Goal: Information Seeking & Learning: Find specific fact

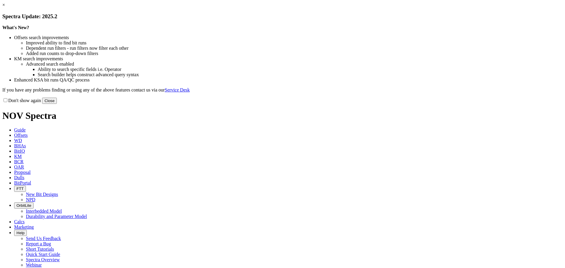
click at [5, 7] on link "×" at bounding box center [3, 4] width 3 height 5
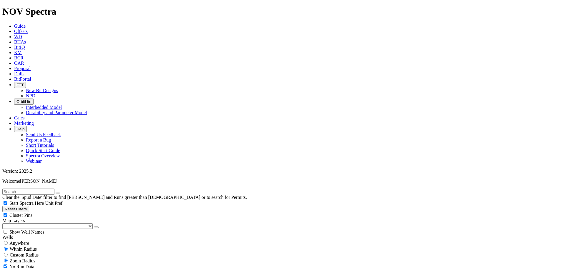
click at [24, 206] on button "Reset Filters" at bounding box center [15, 209] width 27 height 6
click at [18, 241] on span "Anywhere" at bounding box center [19, 243] width 20 height 5
radio input "true"
radio input "false"
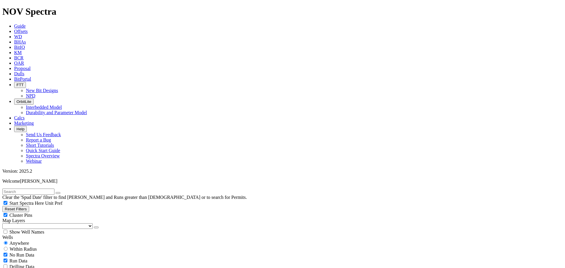
click at [26, 189] on input "text" at bounding box center [28, 192] width 52 height 6
paste input "MAVERICK FEDERAL 5602 13-12 4B"
type input "MAVERICK FEDERAL 5602 13-12 4B"
click at [62, 192] on button "submit" at bounding box center [64, 193] width 5 height 2
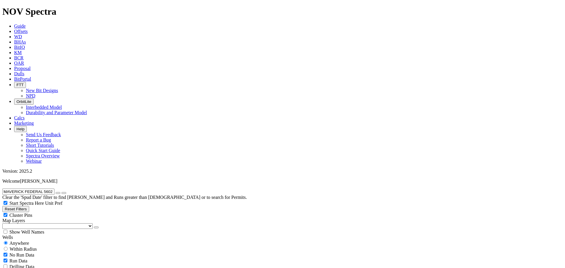
radio input "false"
radio input "true"
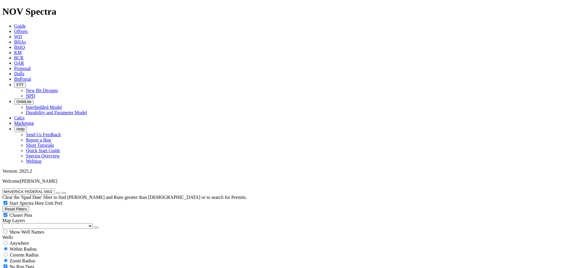
click at [54, 189] on input "MAVERICK FEDERAL 5602 13-12 4B" at bounding box center [28, 192] width 52 height 6
paste input "C 14-11 NARWHAL 34H"
type input "MC 14-11 NARWHAL 34H"
click at [66, 192] on button "submit" at bounding box center [64, 193] width 5 height 2
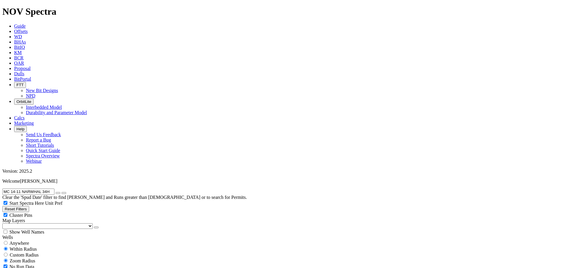
click at [54, 189] on input "MC 14-11 NARWHAL 34H" at bounding box center [28, 192] width 52 height 6
click at [25, 241] on span "Anywhere" at bounding box center [19, 243] width 20 height 5
radio input "true"
radio input "false"
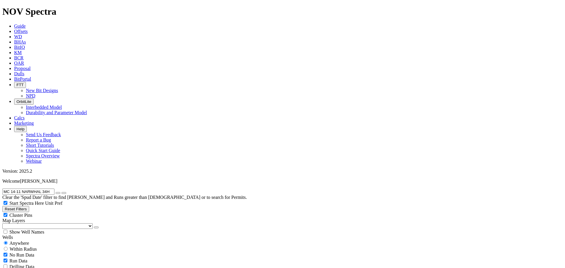
click at [54, 189] on input "MC 14-11 NARWHAL 34H" at bounding box center [28, 192] width 52 height 6
drag, startPoint x: 33, startPoint y: 29, endPoint x: 8, endPoint y: 34, distance: 24.8
click at [9, 189] on div "MC 14-11 NARWHAL 34H Clear the 'Spud Date' filter to find Wells and Runs greate…" at bounding box center [282, 194] width 560 height 11
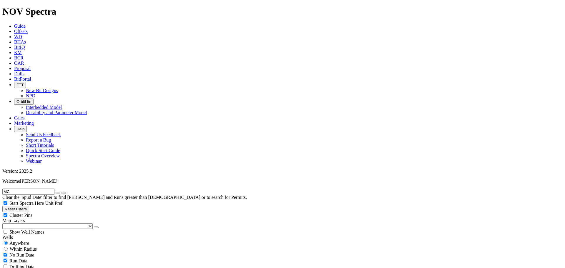
type input "M"
type input "MELDAHL LW 20-29-32 1H"
click at [60, 192] on button "button" at bounding box center [58, 193] width 5 height 2
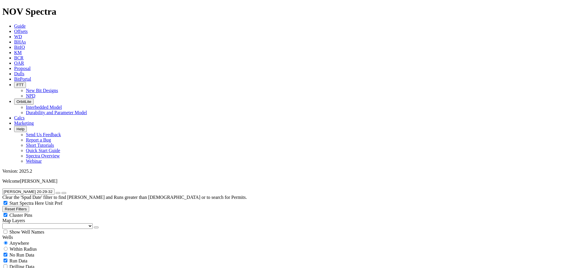
radio input "false"
radio input "true"
click at [54, 189] on input "text" at bounding box center [28, 192] width 52 height 6
paste input "MERLIN 5602 43-15 2B"
type input "MERLIN 5602 43-15 2B"
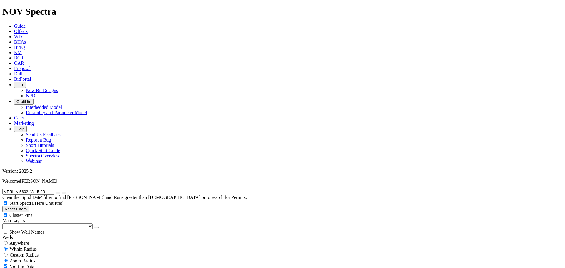
click at [24, 241] on span "Anywhere" at bounding box center [19, 243] width 20 height 5
radio input "true"
radio input "false"
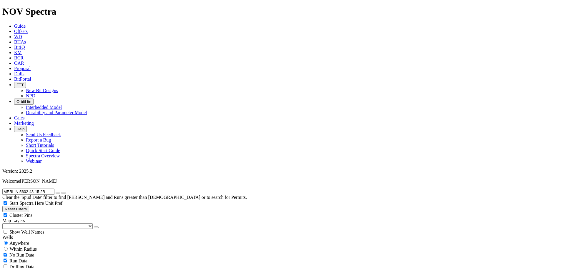
drag, startPoint x: 54, startPoint y: 24, endPoint x: 0, endPoint y: 29, distance: 54.2
click at [2, 189] on input "MERLIN 5602 43-15 2B" at bounding box center [28, 192] width 52 height 6
paste input "3"
click at [62, 192] on button "submit" at bounding box center [64, 193] width 5 height 2
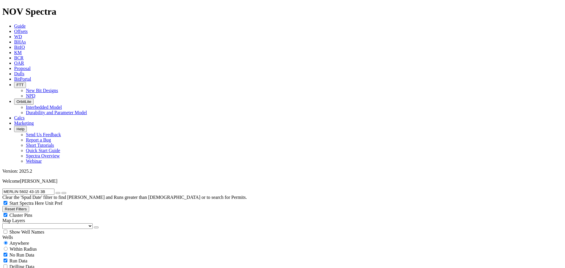
drag, startPoint x: 57, startPoint y: 23, endPoint x: 34, endPoint y: 25, distance: 23.3
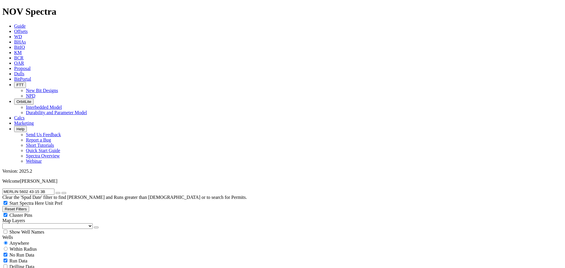
paste input "ICAHLUCAS 6-5H1"
drag, startPoint x: 43, startPoint y: 24, endPoint x: 0, endPoint y: 21, distance: 43.0
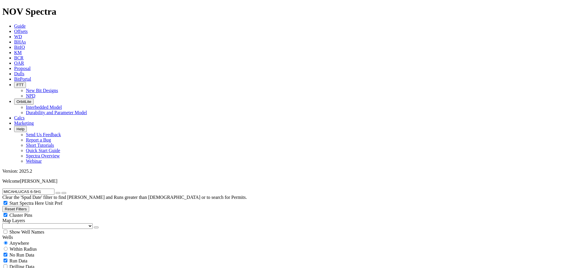
click at [2, 189] on input "MICAHLUCAS 6-5H1" at bounding box center [28, 192] width 52 height 6
paste input "KLOVIC 211943 2B"
click at [62, 192] on button "submit" at bounding box center [64, 193] width 5 height 2
drag, startPoint x: 44, startPoint y: 25, endPoint x: 0, endPoint y: 25, distance: 43.6
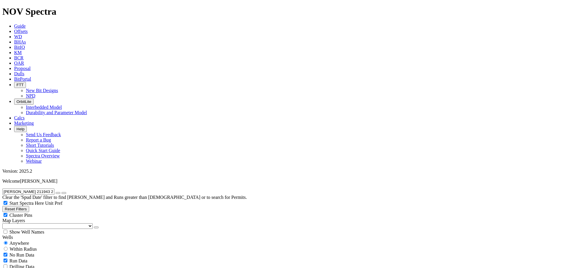
click at [2, 189] on input "MIKLOVIC 211943 2B" at bounding box center [28, 192] width 52 height 6
paste input "LLOY 10-3-34 2H"
drag, startPoint x: 46, startPoint y: 24, endPoint x: 0, endPoint y: 20, distance: 46.1
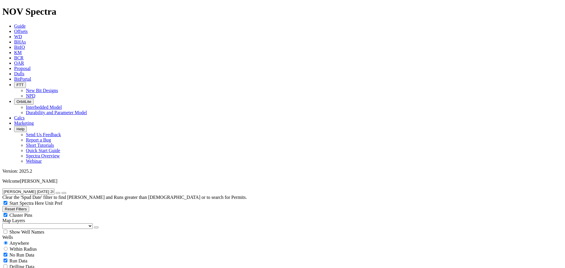
click at [2, 189] on div "MILLOY 10-3-34 2H Clear the 'Spud Date' filter to find Wells and Runs greater t…" at bounding box center [282, 194] width 560 height 11
paste input "NASH 15-22 6"
click at [62, 192] on button "submit" at bounding box center [64, 193] width 5 height 2
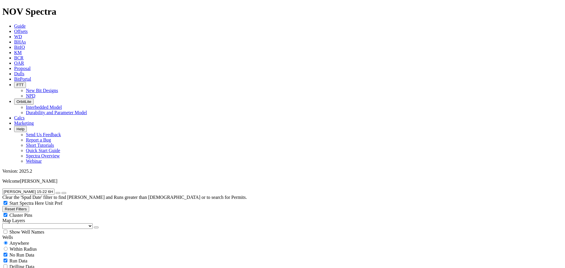
drag, startPoint x: 48, startPoint y: 26, endPoint x: 0, endPoint y: 34, distance: 48.6
click at [2, 189] on div "NASH 15-22 6H Clear the 'Spud Date' filter to find Wells and Runs greater than …" at bounding box center [282, 194] width 560 height 11
paste input "TE 27-34-3 2"
type input "NATE 27-34-3 2H"
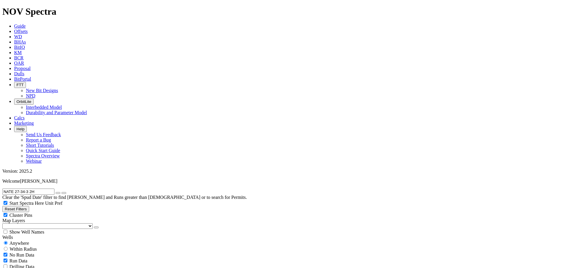
click at [62, 192] on button "submit" at bounding box center [64, 193] width 5 height 2
radio input "false"
radio input "true"
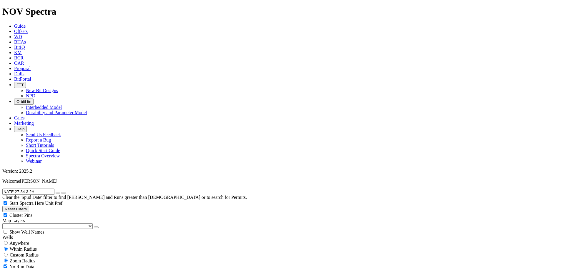
paste input "3"
type input "NATE 27-34-3 3H"
drag, startPoint x: 14, startPoint y: 92, endPoint x: 20, endPoint y: 93, distance: 6.4
click at [14, 241] on span "Anywhere" at bounding box center [19, 243] width 20 height 5
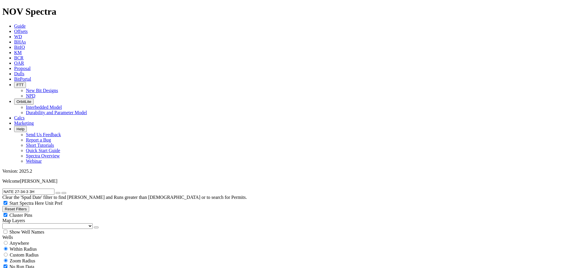
radio input "true"
radio input "false"
drag, startPoint x: 33, startPoint y: 30, endPoint x: 0, endPoint y: 37, distance: 33.8
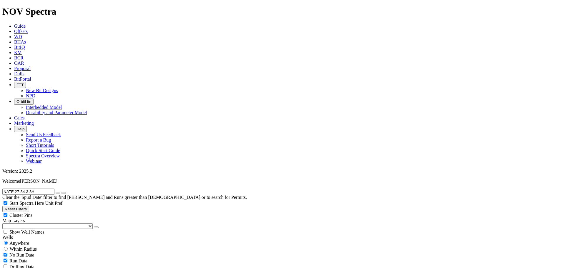
paste input "6-7-18-19 1"
drag, startPoint x: 512, startPoint y: 44, endPoint x: 513, endPoint y: 52, distance: 7.7
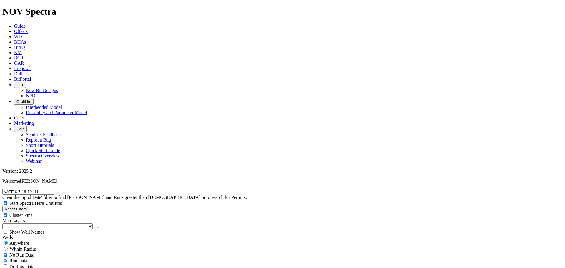
drag, startPoint x: 506, startPoint y: 44, endPoint x: 469, endPoint y: 63, distance: 42.3
drag, startPoint x: 40, startPoint y: 24, endPoint x: 0, endPoint y: 26, distance: 39.8
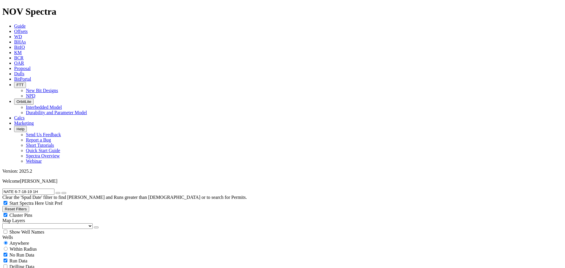
click at [2, 189] on input "NATE 6-7-18-19 1H" at bounding box center [28, 192] width 52 height 6
paste input "3"
click at [62, 192] on button "submit" at bounding box center [64, 193] width 5 height 2
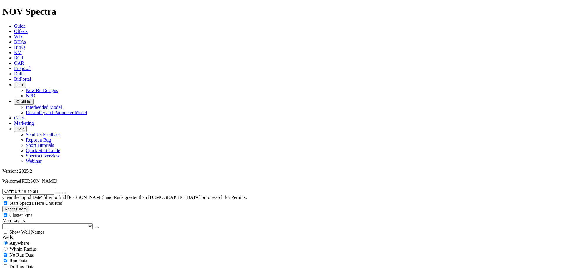
drag, startPoint x: 43, startPoint y: 25, endPoint x: 0, endPoint y: 18, distance: 43.6
click at [2, 189] on div "NATE 6-7-18-19 3H Clear the 'Spud Date' filter to find Wells and Runs greater t…" at bounding box center [282, 194] width 560 height 11
paste input "ESHEIM 11-24"
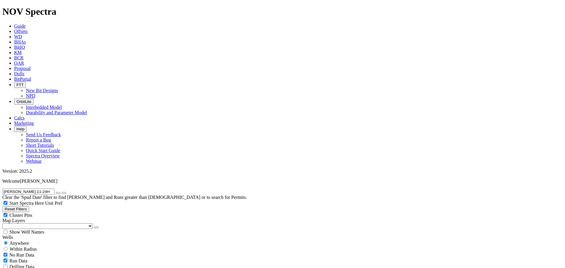
scroll to position [2, 0]
drag, startPoint x: 538, startPoint y: 42, endPoint x: 536, endPoint y: 45, distance: 3.6
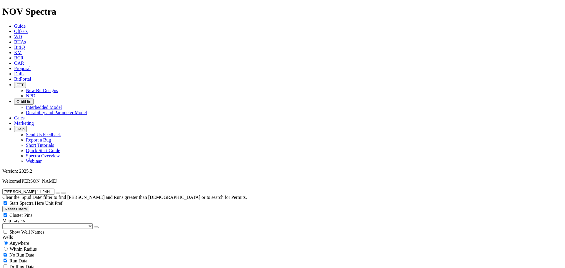
drag, startPoint x: 52, startPoint y: 27, endPoint x: 0, endPoint y: 37, distance: 53.3
paste input "IKAITCHUQ SP40-E4"
click at [62, 192] on button "submit" at bounding box center [64, 193] width 5 height 2
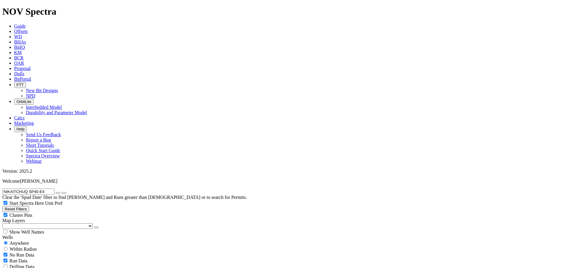
drag, startPoint x: 31, startPoint y: 27, endPoint x: 0, endPoint y: 23, distance: 30.9
click at [2, 189] on input "NIKAITCHUQ SP40-E4" at bounding box center [28, 192] width 52 height 6
paste input "ORDBY 5793 13-12 2B"
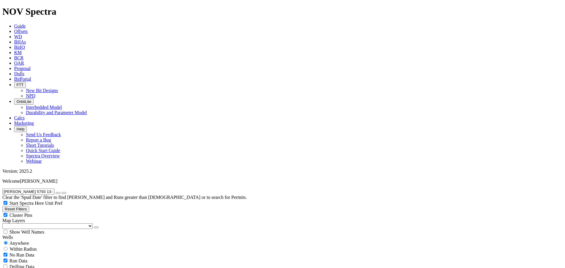
drag, startPoint x: 53, startPoint y: 24, endPoint x: 0, endPoint y: 25, distance: 53.0
click at [2, 189] on input "NORDBY 5793 13-12 2B" at bounding box center [28, 192] width 52 height 6
paste input "3"
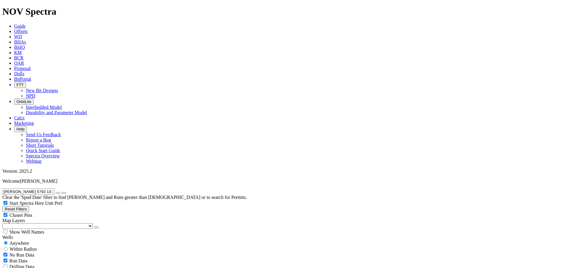
type input "NORDBY 5793 13-12 3B"
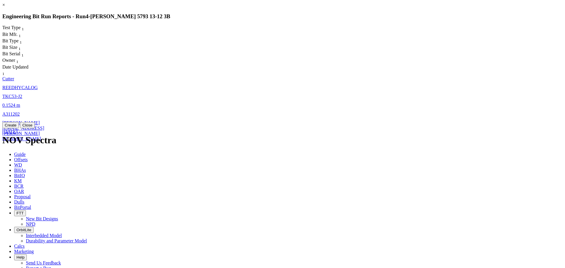
click at [20, 112] on span "A311202" at bounding box center [10, 114] width 17 height 5
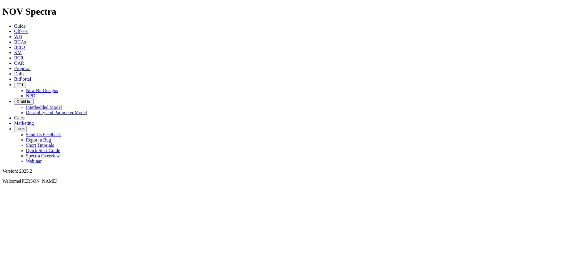
select select "Cutter"
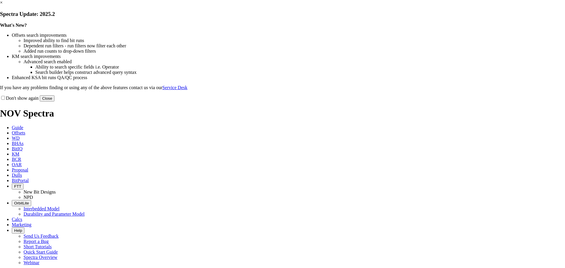
click at [54, 102] on button "Close" at bounding box center [47, 98] width 15 height 6
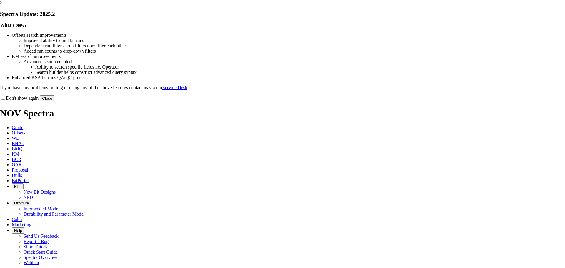
click at [3, 5] on link "×" at bounding box center [1, 2] width 3 height 5
click at [54, 102] on button "Close" at bounding box center [47, 98] width 15 height 6
click at [3, 5] on link "×" at bounding box center [1, 2] width 3 height 5
click at [54, 102] on button "Close" at bounding box center [47, 98] width 15 height 6
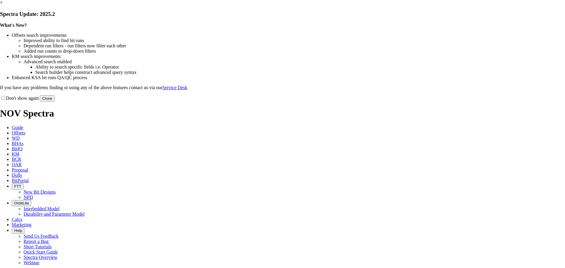
click at [54, 102] on button "Close" at bounding box center [47, 98] width 15 height 6
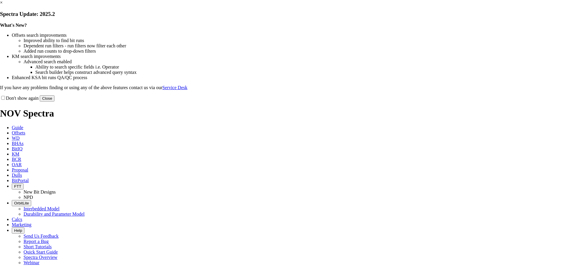
click at [54, 102] on button "Close" at bounding box center [47, 98] width 15 height 6
